Goal: Task Accomplishment & Management: Manage account settings

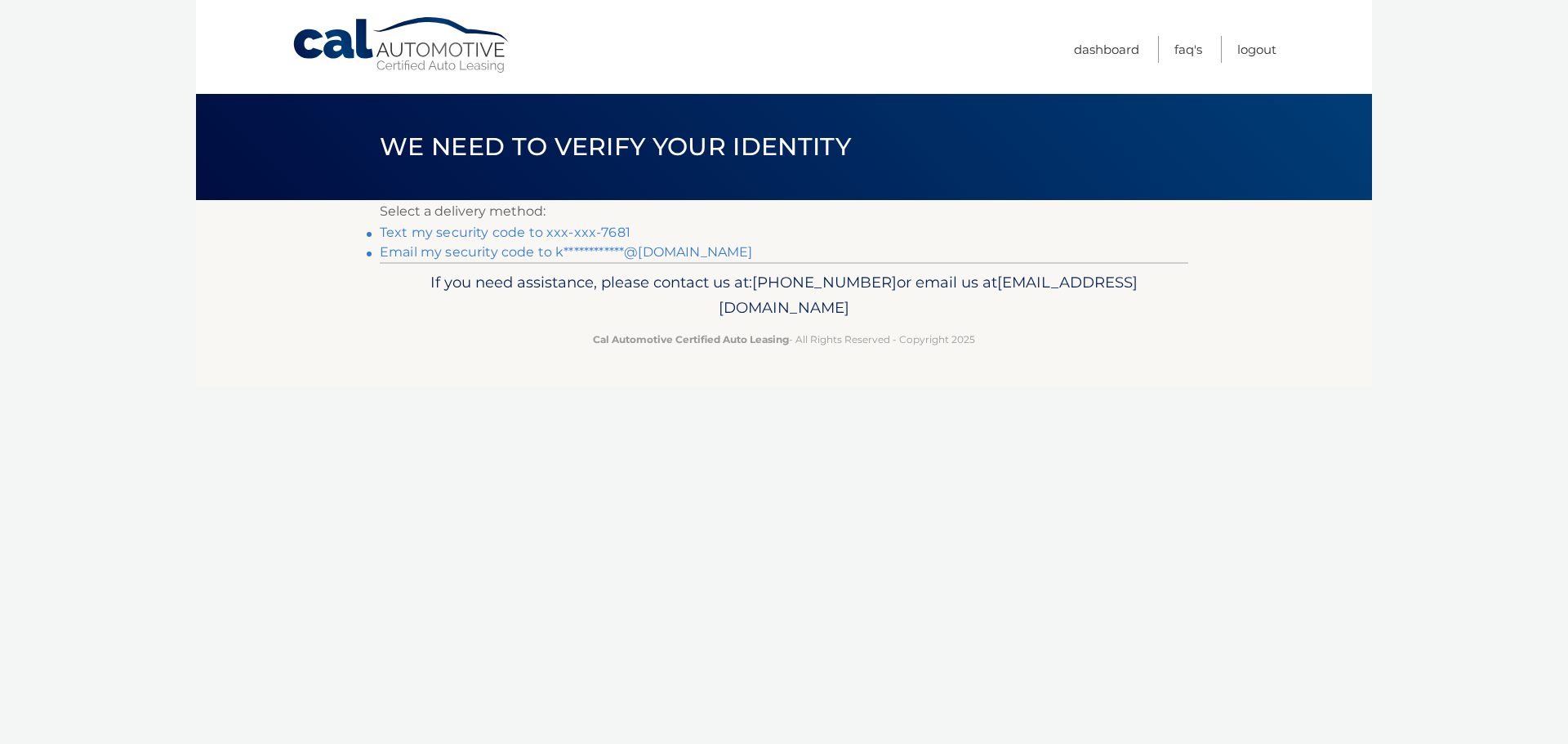
click at [578, 230] on link "Text my security code to xxx-xxx-7681" at bounding box center [505, 232] width 250 height 16
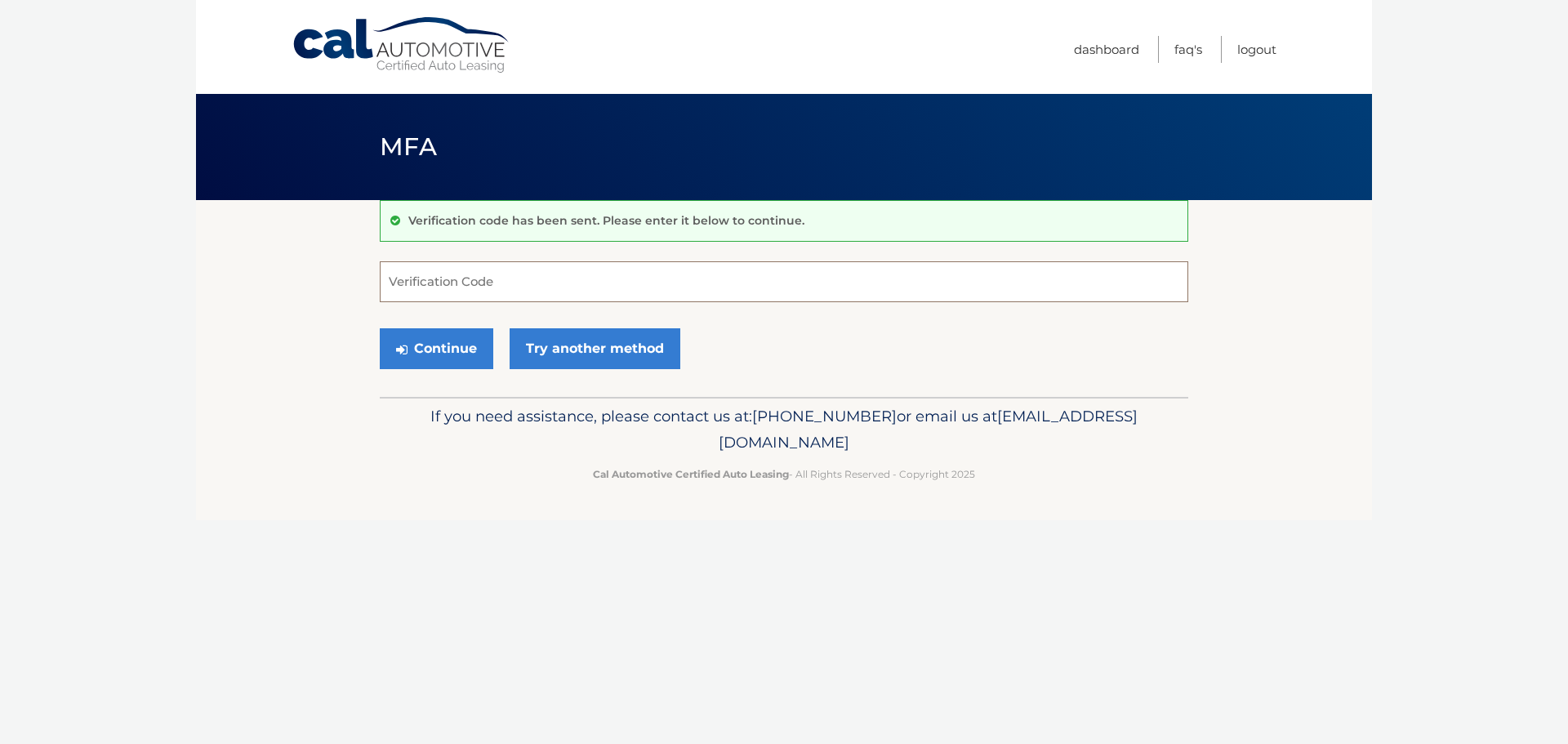
click at [688, 265] on input "Verification Code" at bounding box center [784, 281] width 808 height 41
type input "305821"
click at [435, 346] on button "Continue" at bounding box center [436, 348] width 114 height 41
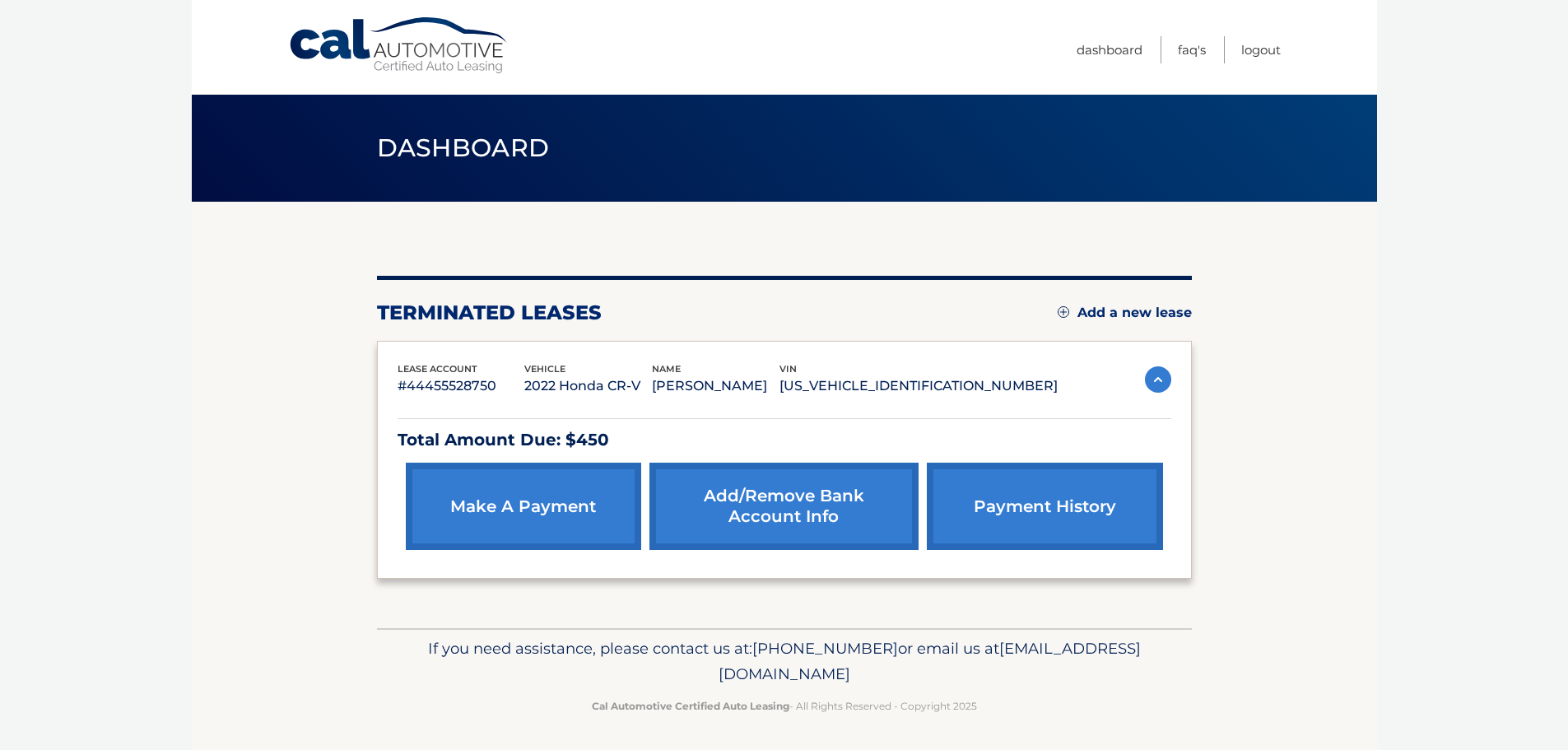
click at [1174, 368] on div "lease account #44455528750 vehicle 2022 Honda CR-V name KRISTA TULLIO vin 7FARW…" at bounding box center [784, 461] width 815 height 239
click at [1155, 382] on img at bounding box center [1158, 380] width 27 height 27
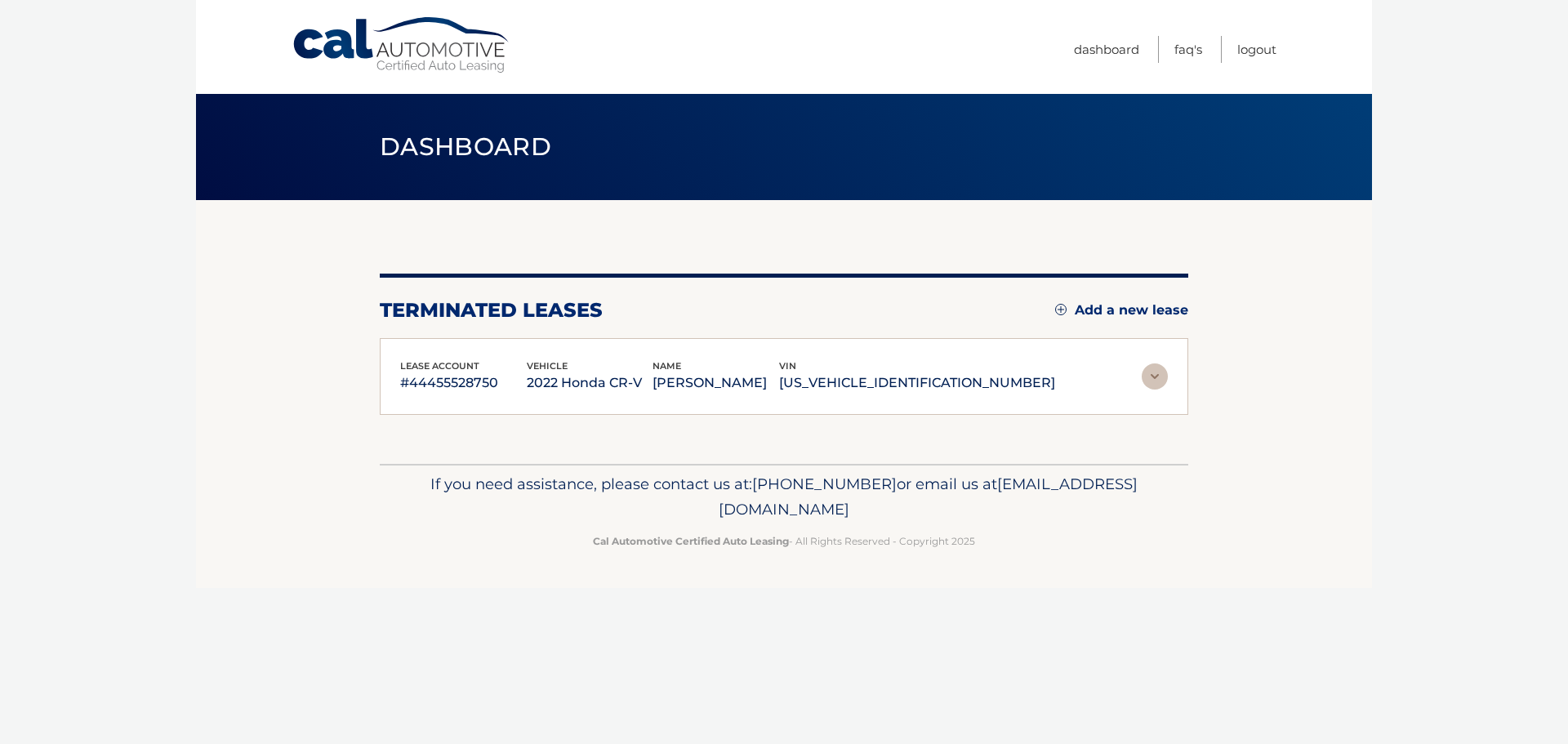
click at [1146, 380] on img at bounding box center [1155, 377] width 27 height 27
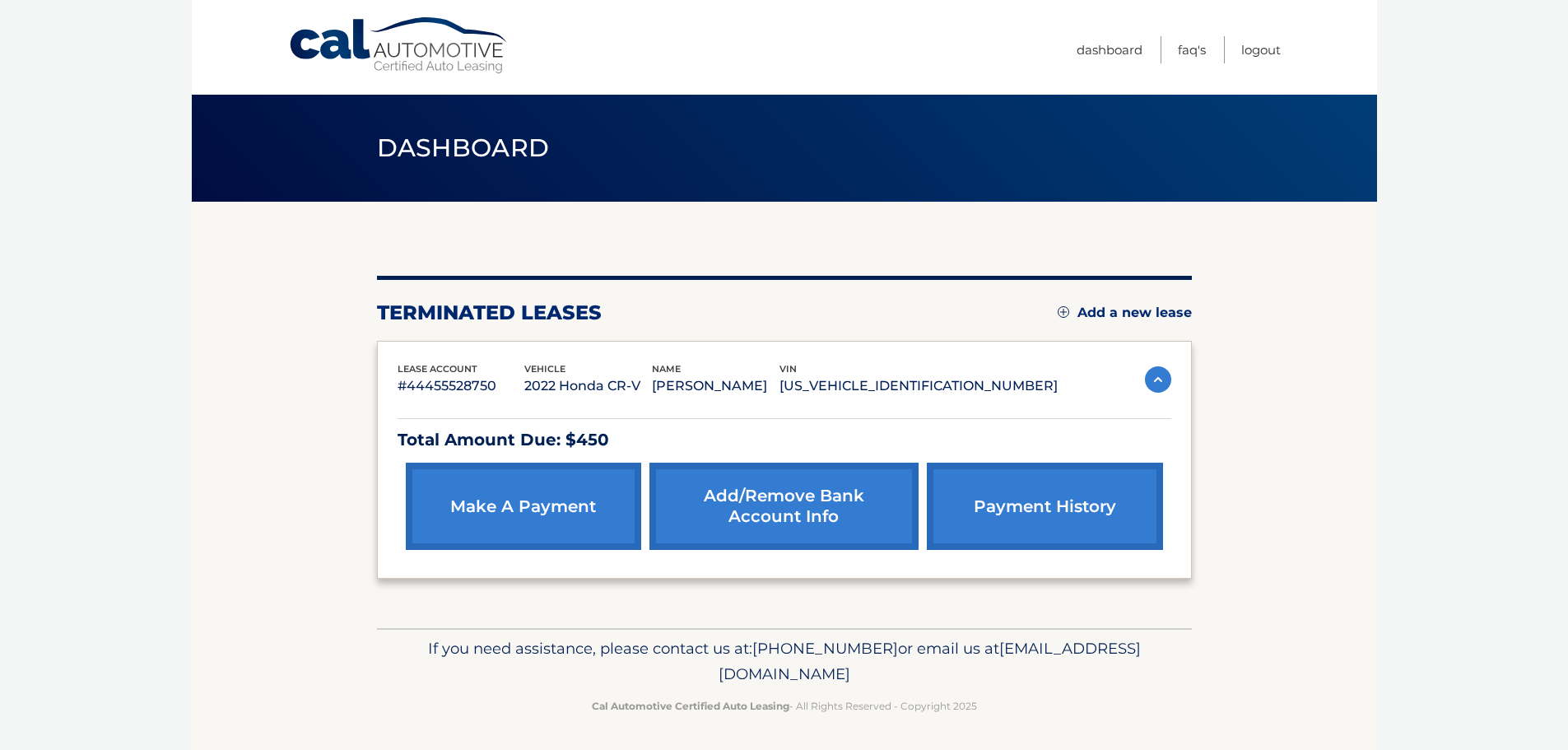
click at [607, 399] on div "Total Amount Due: $450 make a payment Add/Remove bank account info payment hist…" at bounding box center [785, 478] width 774 height 161
click at [735, 393] on p "[PERSON_NAME]" at bounding box center [715, 386] width 128 height 23
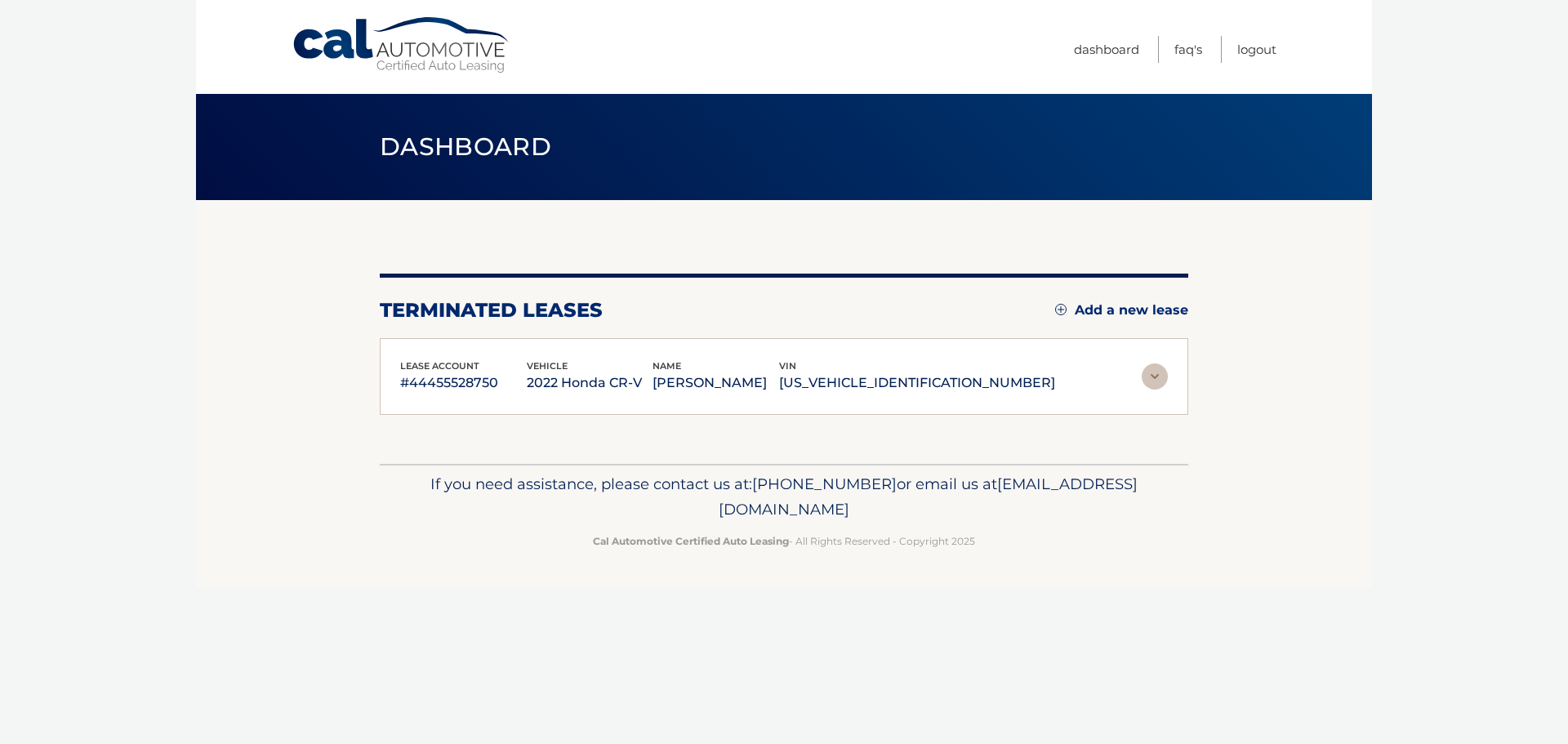
click at [953, 385] on p "[US_VEHICLE_IDENTIFICATION_NUMBER]" at bounding box center [917, 383] width 276 height 23
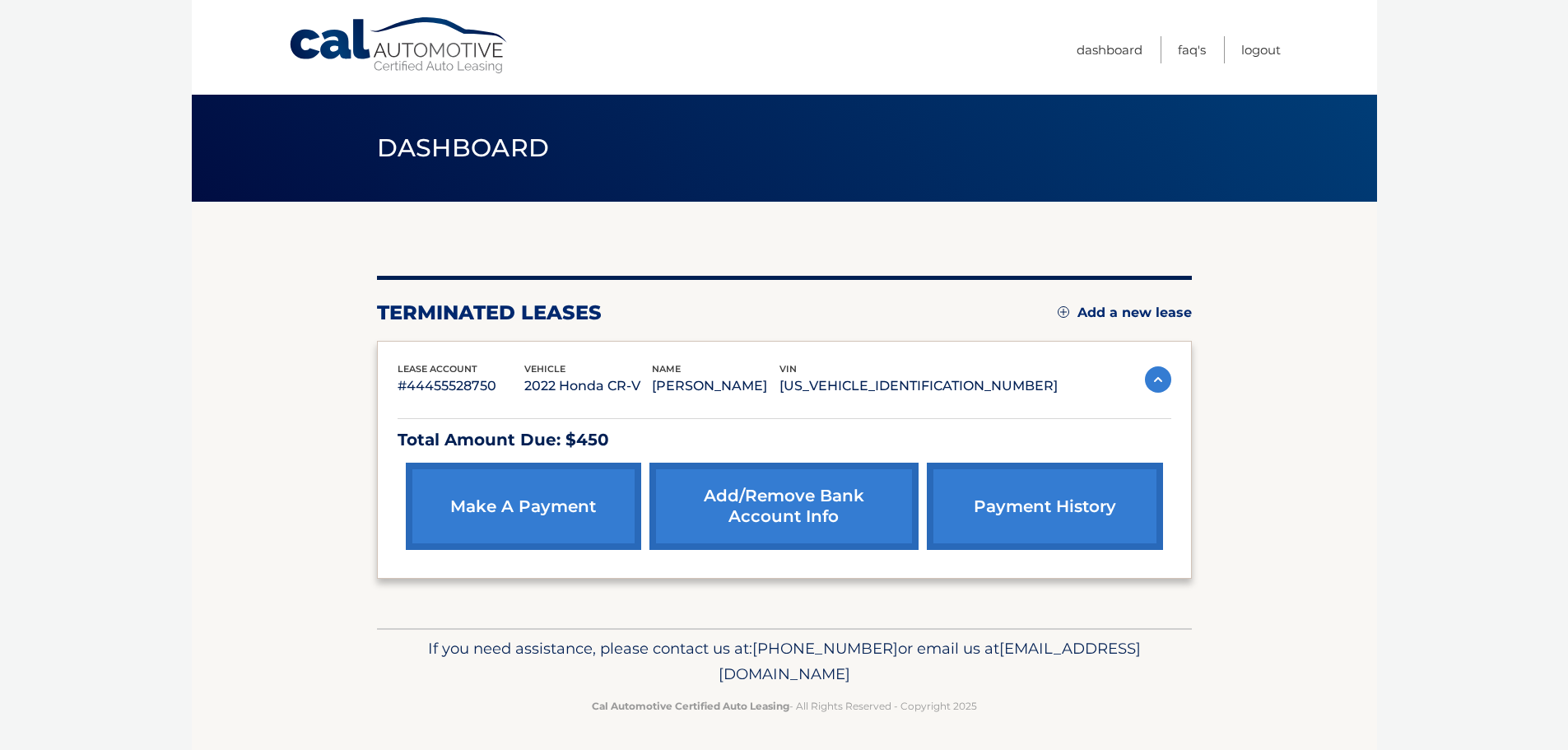
click at [1052, 502] on link "payment history" at bounding box center [1045, 506] width 236 height 87
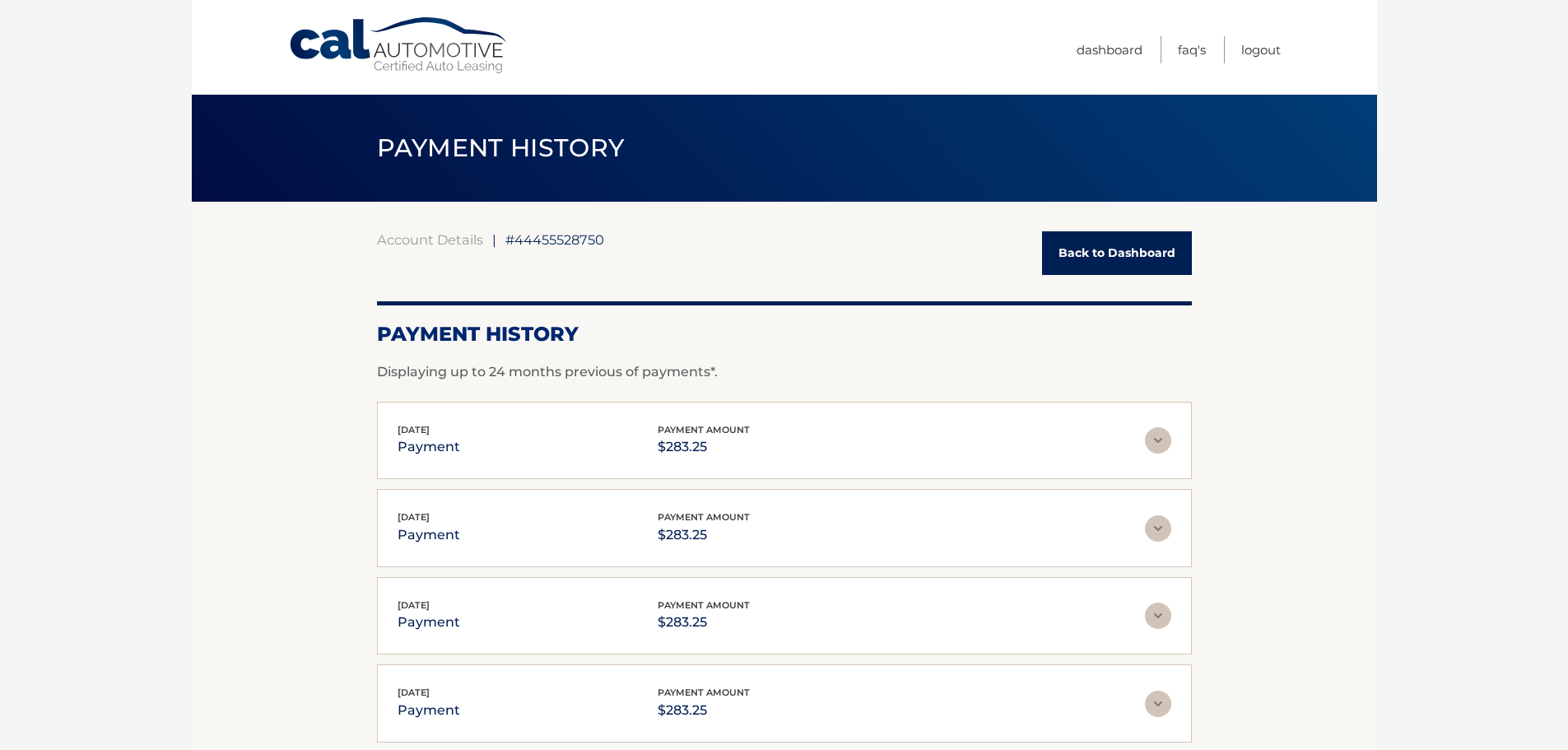
click at [1147, 253] on link "Back to Dashboard" at bounding box center [1117, 253] width 150 height 43
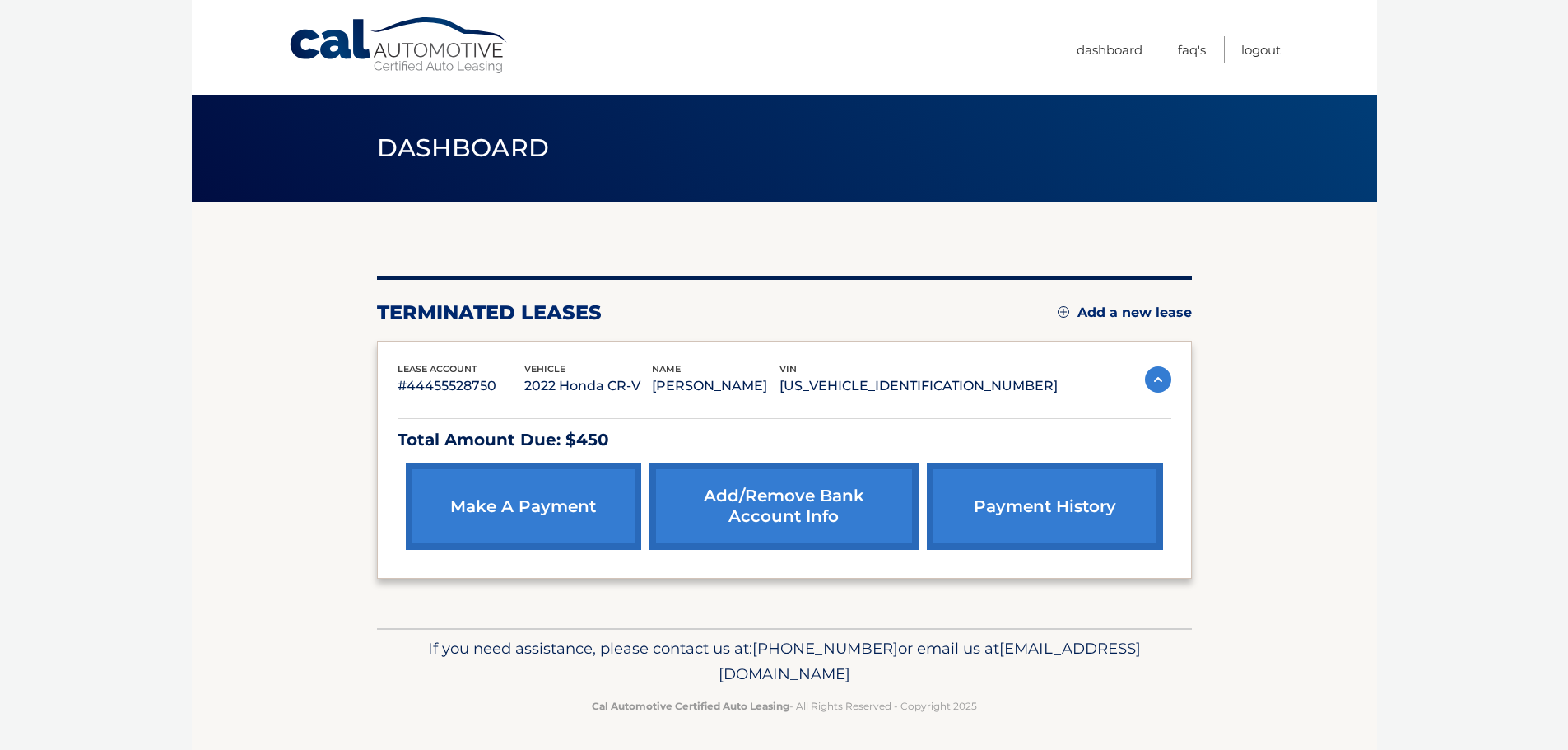
click at [761, 503] on link "Add/Remove bank account info" at bounding box center [784, 506] width 269 height 87
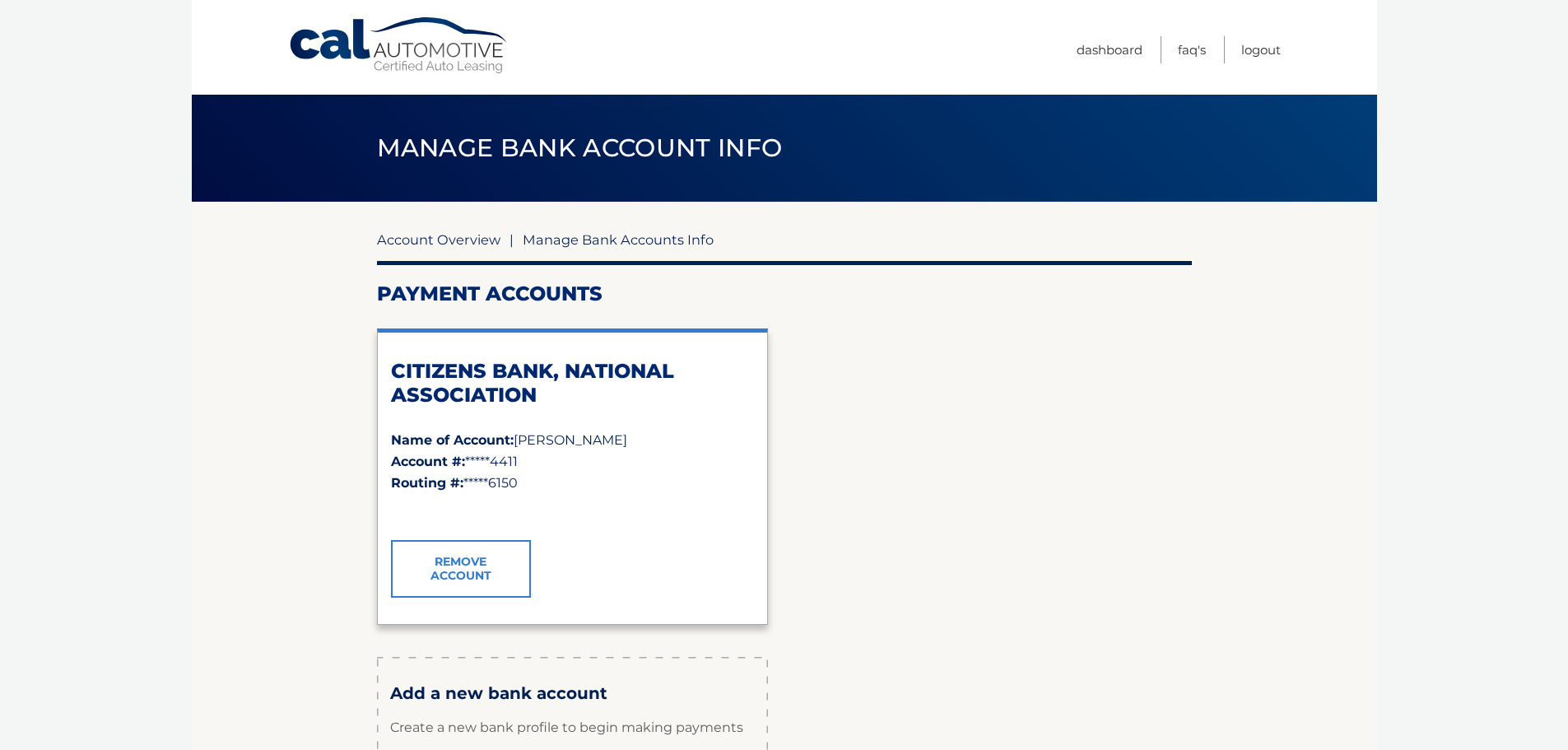
click at [439, 232] on link "Account Overview" at bounding box center [439, 240] width 124 height 17
